Goal: Task Accomplishment & Management: Complete application form

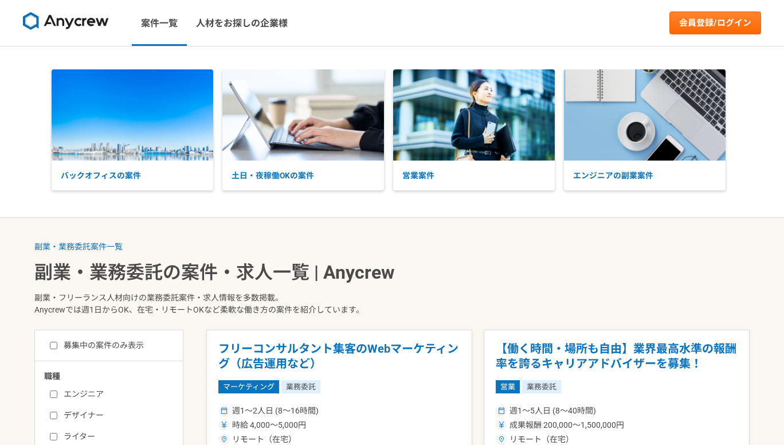
click at [672, 36] on nav "案件一覧 人材をお探しの企業様 会員登録/ログイン" at bounding box center [392, 23] width 784 height 46
click at [683, 25] on link "会員登録/ログイン" at bounding box center [716, 22] width 92 height 23
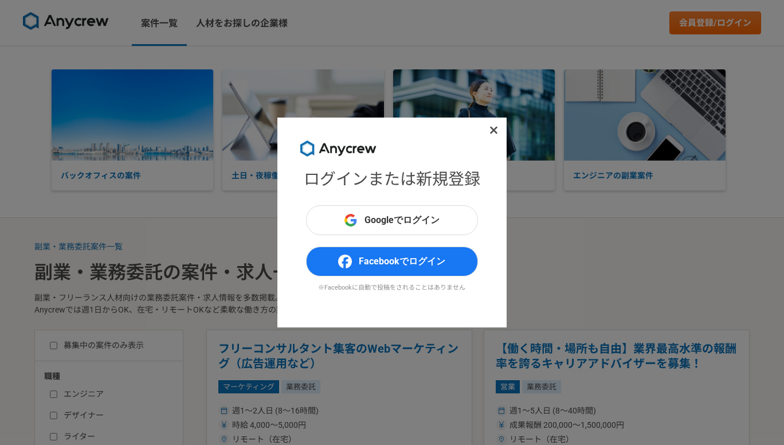
click at [378, 240] on div "Googleでログイン Facebookでログイン ※Facebookに自動で投稿をされることはありません" at bounding box center [392, 254] width 172 height 99
click at [381, 223] on span "Googleでログイン" at bounding box center [402, 220] width 75 height 14
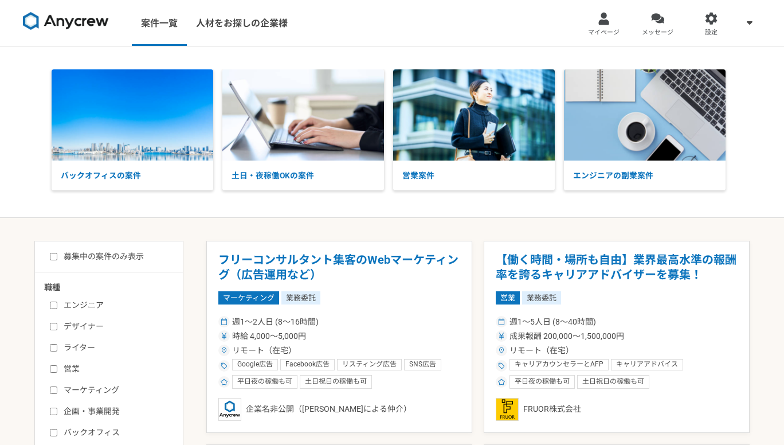
click at [86, 427] on label "バックオフィス" at bounding box center [116, 432] width 132 height 12
click at [57, 429] on input "バックオフィス" at bounding box center [53, 432] width 7 height 7
checkbox input "true"
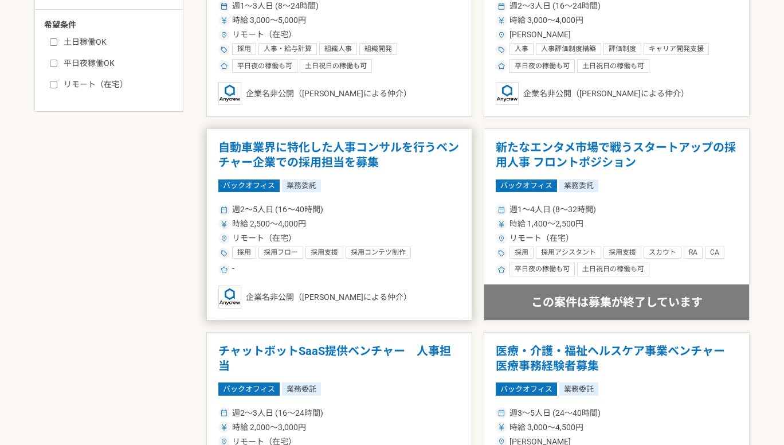
scroll to position [520, 0]
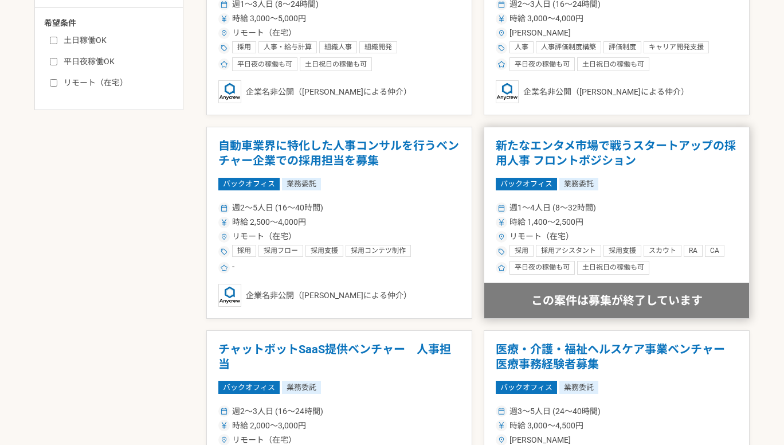
click at [592, 142] on h1 "新たなエンタメ市場で戦うスタートアップの採用人事 フロントポジション" at bounding box center [617, 153] width 242 height 29
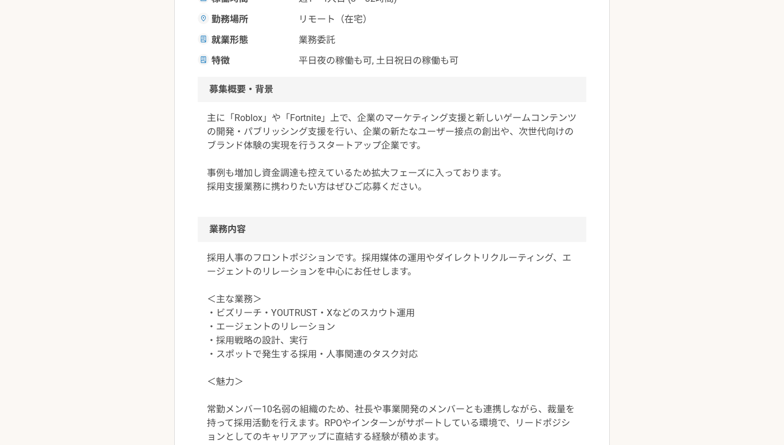
scroll to position [342, 0]
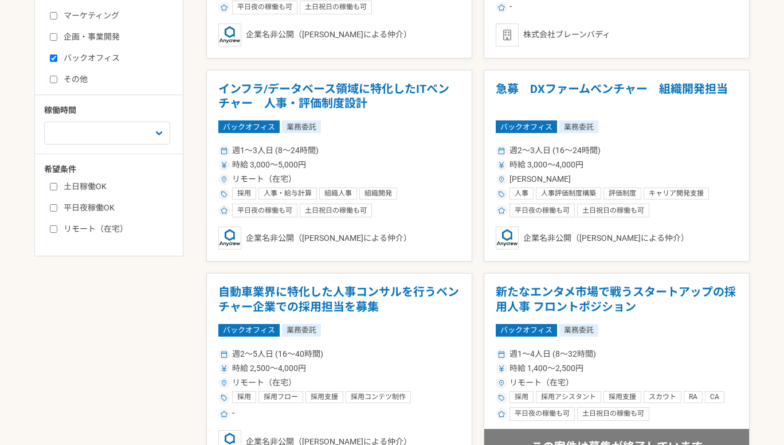
scroll to position [433, 0]
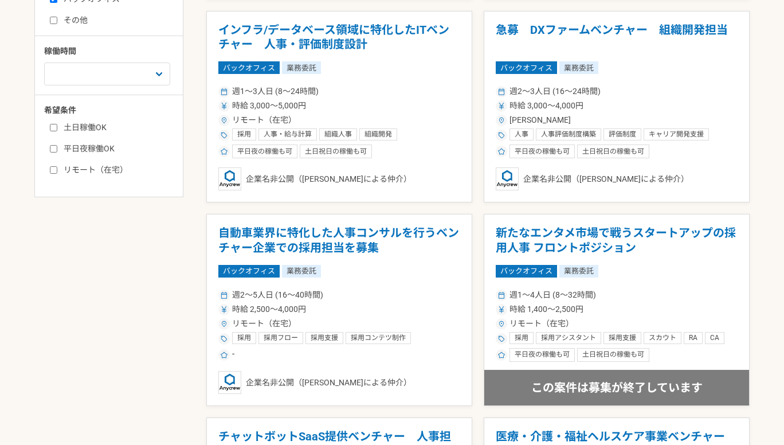
click at [101, 169] on label "リモート（在宅）" at bounding box center [116, 170] width 132 height 12
click at [57, 169] on input "リモート（在宅）" at bounding box center [53, 169] width 7 height 7
checkbox input "true"
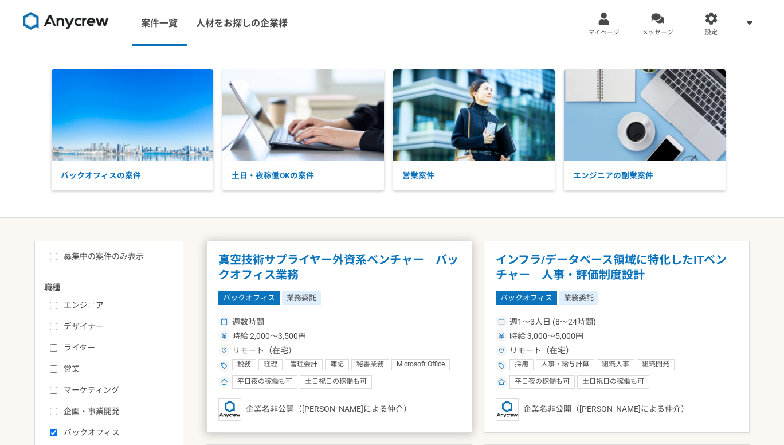
click at [252, 257] on h1 "真空技術サプライヤー外資系ベンチャー　バックオフィス業務" at bounding box center [339, 267] width 242 height 29
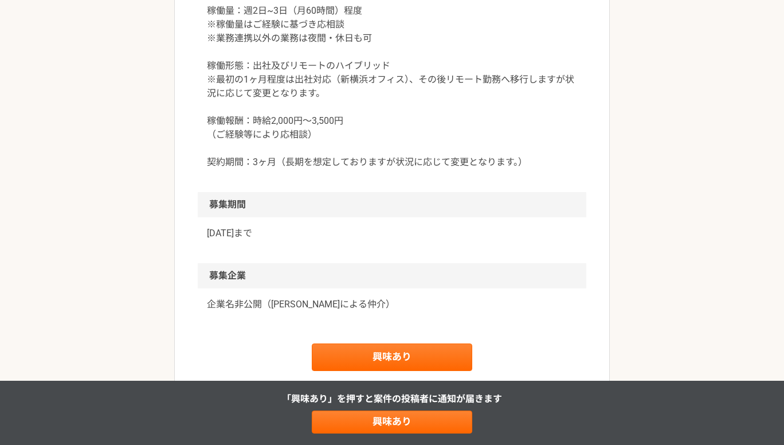
scroll to position [1132, 0]
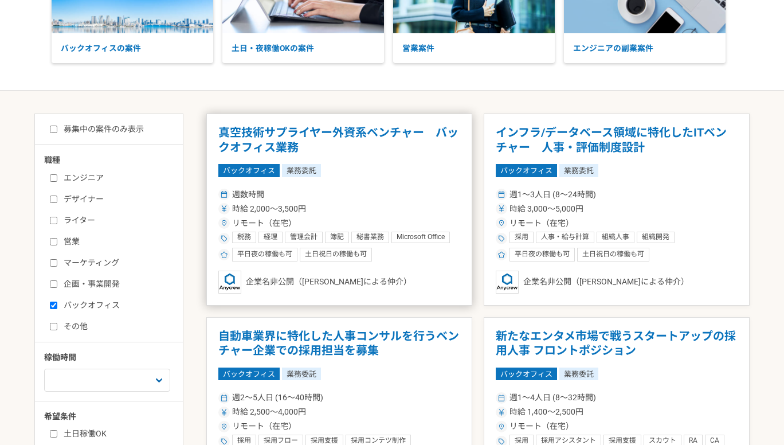
scroll to position [171, 0]
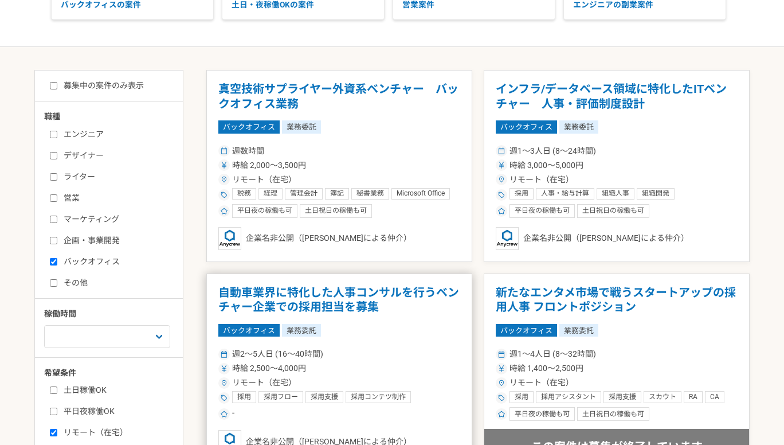
click at [283, 296] on h1 "自動車業界に特化した人事コンサルを行うベンチャー企業での採用担当を募集" at bounding box center [339, 299] width 242 height 29
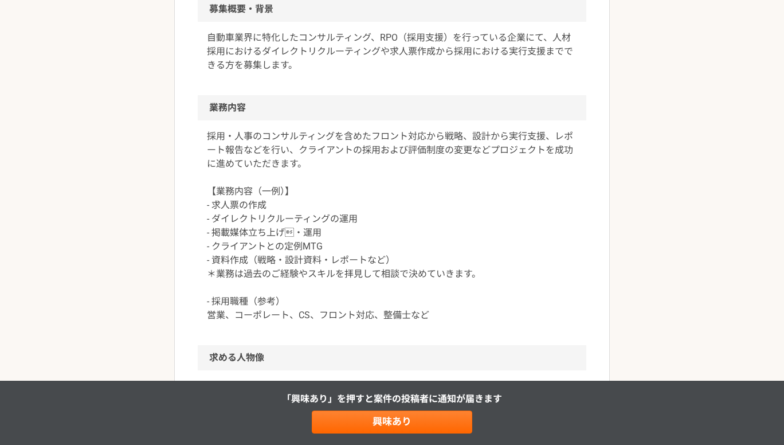
scroll to position [412, 0]
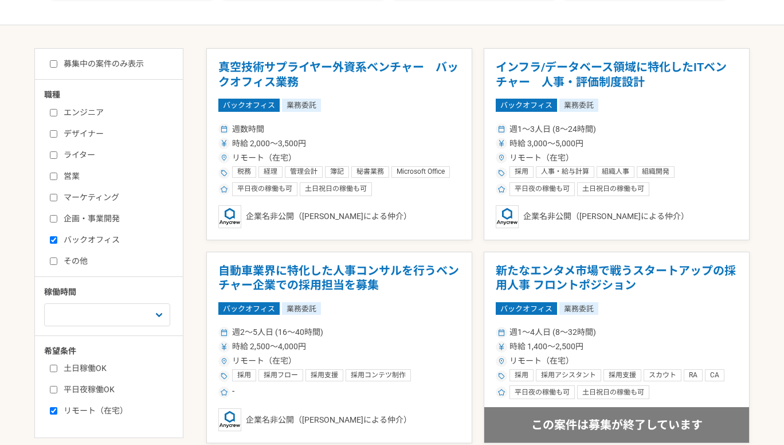
scroll to position [246, 0]
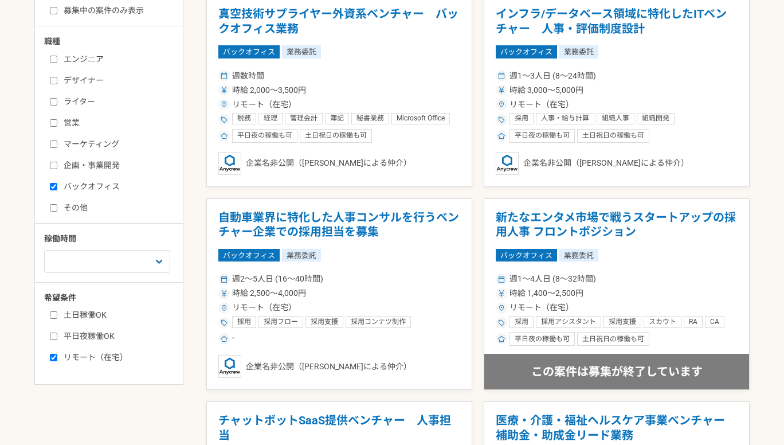
click at [70, 100] on label "ライター" at bounding box center [116, 102] width 132 height 12
click at [57, 100] on input "ライター" at bounding box center [53, 101] width 7 height 7
checkbox input "true"
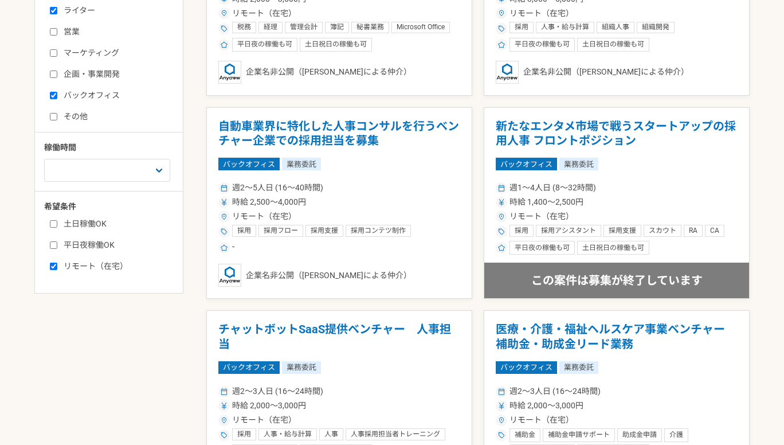
click at [108, 54] on label "マーケティング" at bounding box center [116, 53] width 132 height 12
click at [57, 54] on input "マーケティング" at bounding box center [53, 52] width 7 height 7
checkbox input "true"
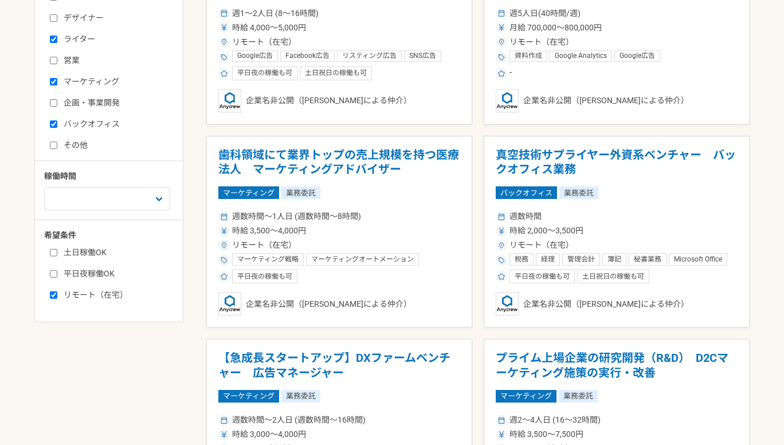
scroll to position [337, 0]
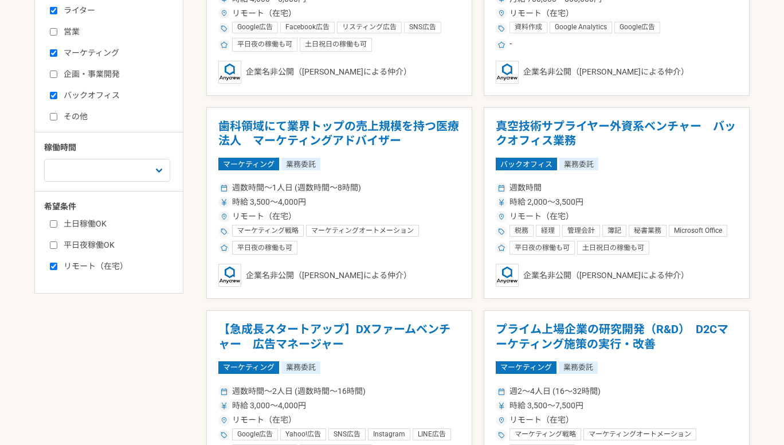
click at [73, 30] on label "営業" at bounding box center [116, 32] width 132 height 12
click at [57, 30] on input "営業" at bounding box center [53, 31] width 7 height 7
checkbox input "true"
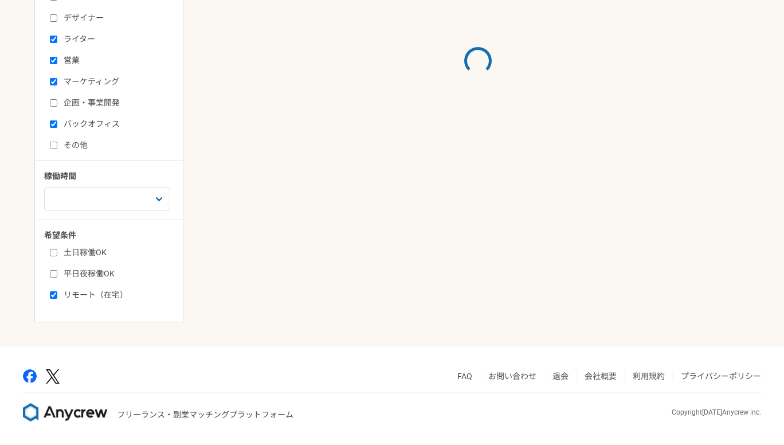
scroll to position [337, 0]
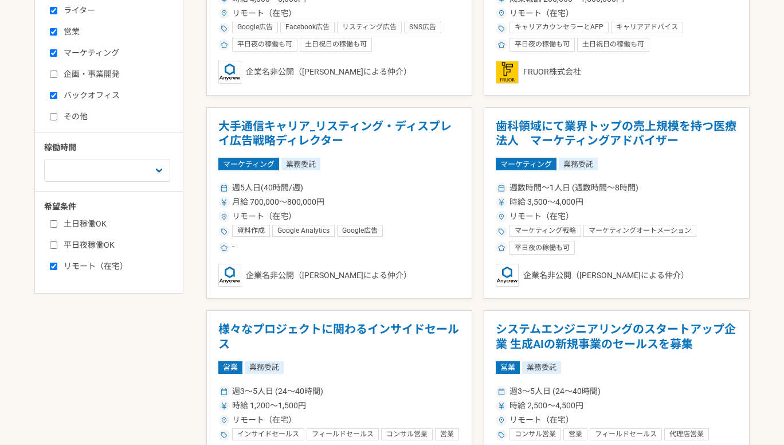
click at [79, 75] on label "企画・事業開発" at bounding box center [116, 74] width 132 height 12
click at [57, 75] on input "企画・事業開発" at bounding box center [53, 74] width 7 height 7
checkbox input "true"
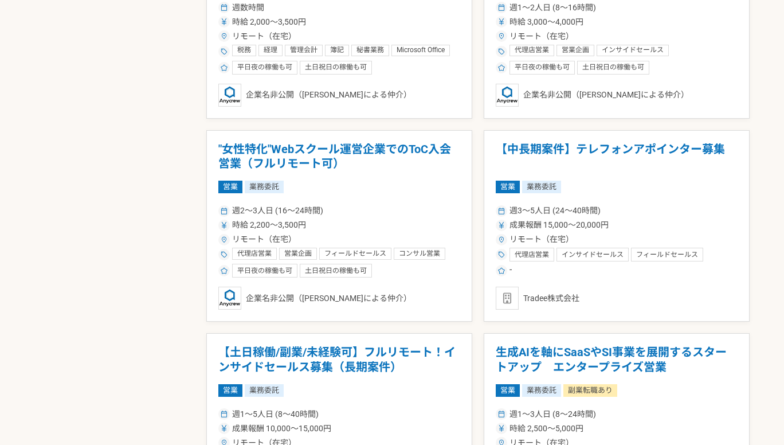
scroll to position [929, 0]
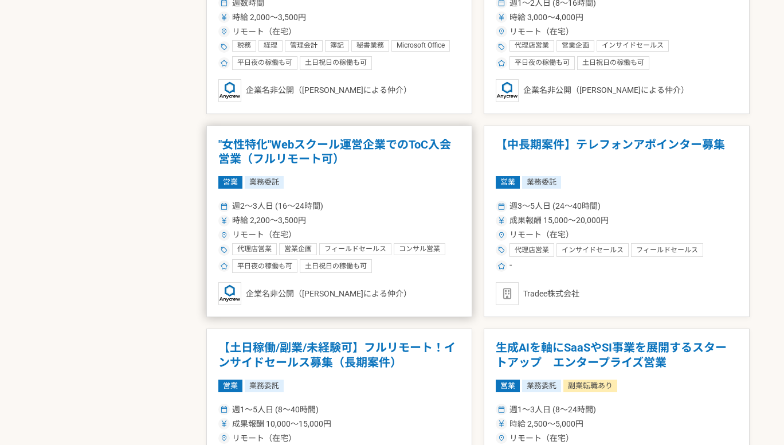
click at [273, 142] on h1 ""女性特化"Webスクール運営企業でのToC入会営業（フルリモート可）" at bounding box center [339, 152] width 242 height 29
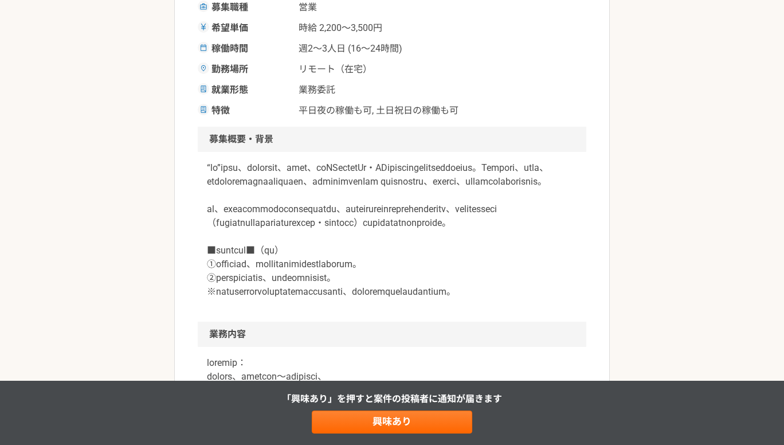
scroll to position [346, 0]
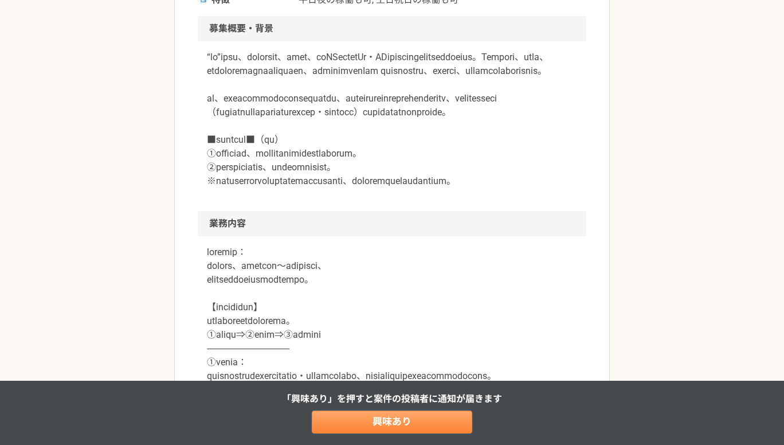
click at [334, 426] on link "興味あり" at bounding box center [392, 421] width 160 height 23
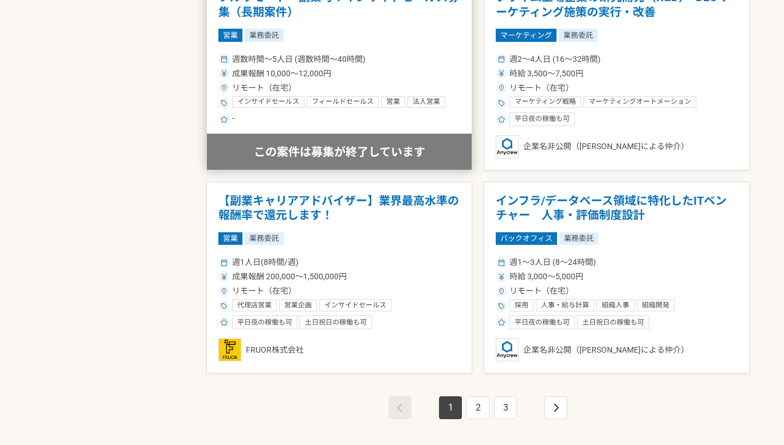
scroll to position [1957, 0]
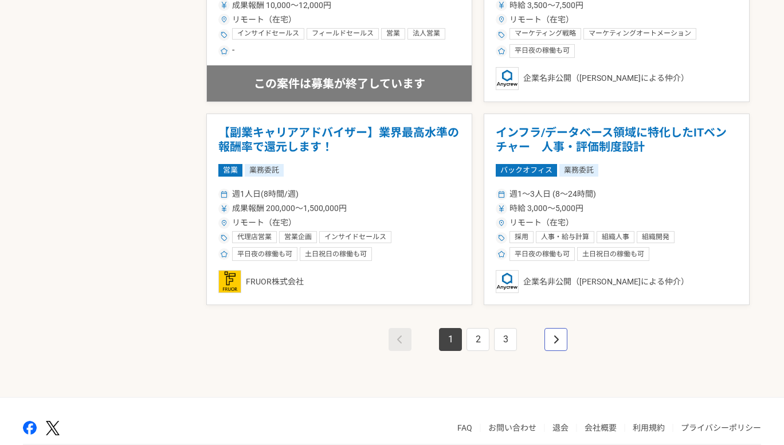
click at [549, 345] on link "pagination" at bounding box center [556, 339] width 23 height 23
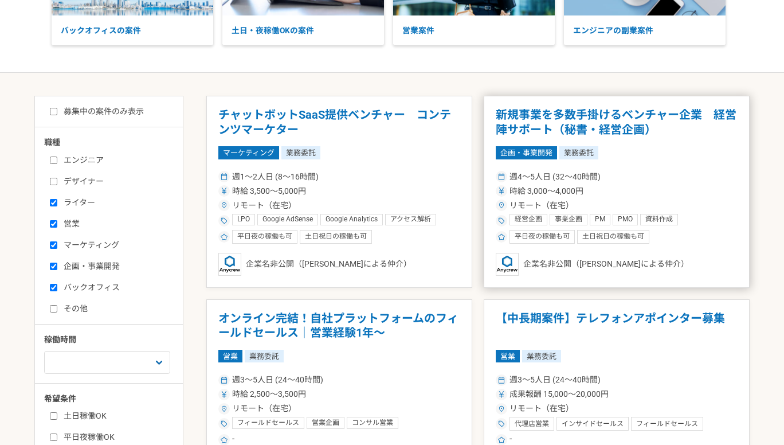
scroll to position [183, 0]
